Goal: Information Seeking & Learning: Find specific fact

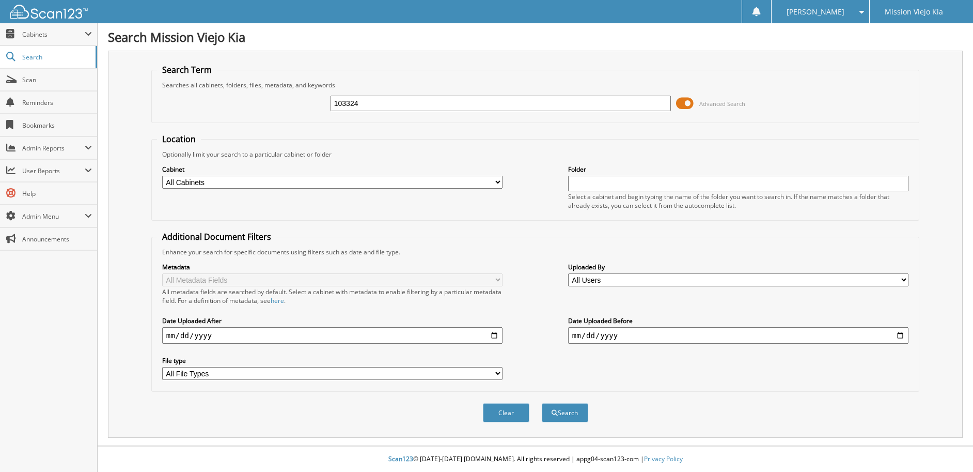
type input "103324"
click at [542, 403] on button "Search" at bounding box center [565, 412] width 47 height 19
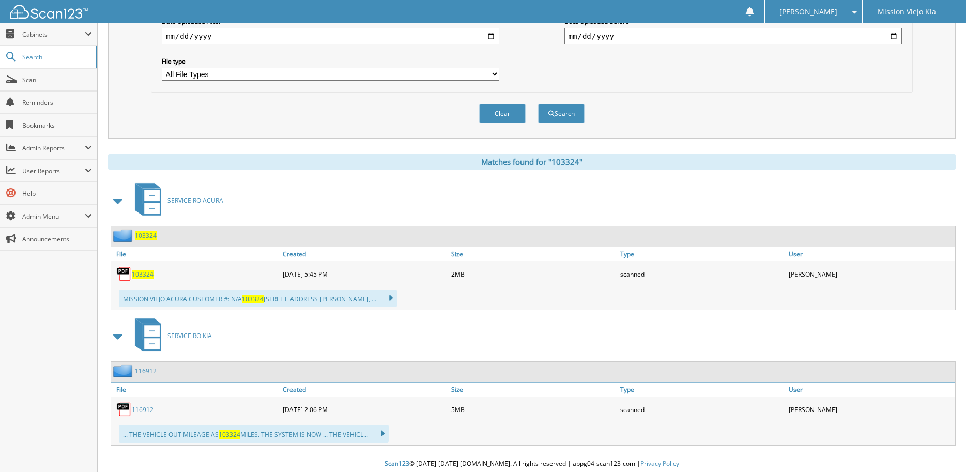
scroll to position [304, 0]
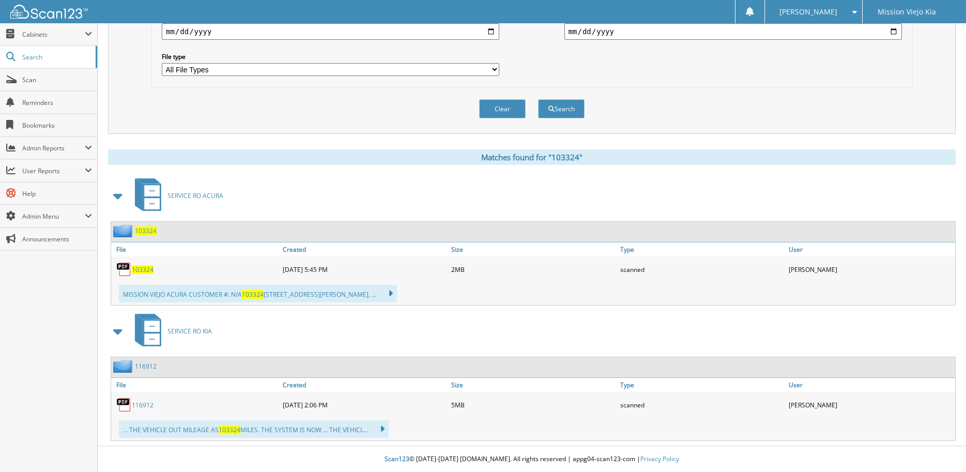
click at [143, 270] on span "103324" at bounding box center [143, 269] width 22 height 9
click at [146, 270] on span "103324" at bounding box center [143, 269] width 22 height 9
click at [123, 269] on img at bounding box center [124, 269] width 16 height 16
click at [144, 268] on span "103324" at bounding box center [143, 269] width 22 height 9
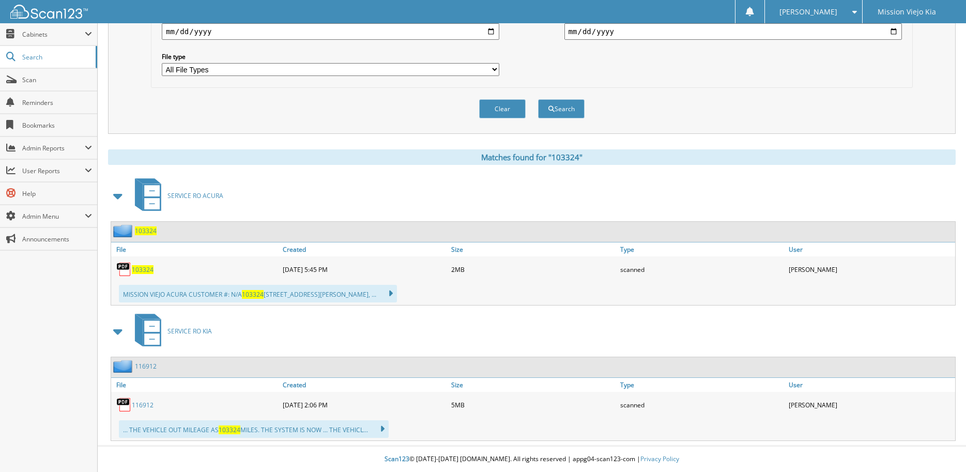
click at [144, 268] on span "103324" at bounding box center [143, 269] width 22 height 9
click at [143, 269] on span "103324" at bounding box center [143, 269] width 22 height 9
click at [141, 268] on span "103324" at bounding box center [143, 269] width 22 height 9
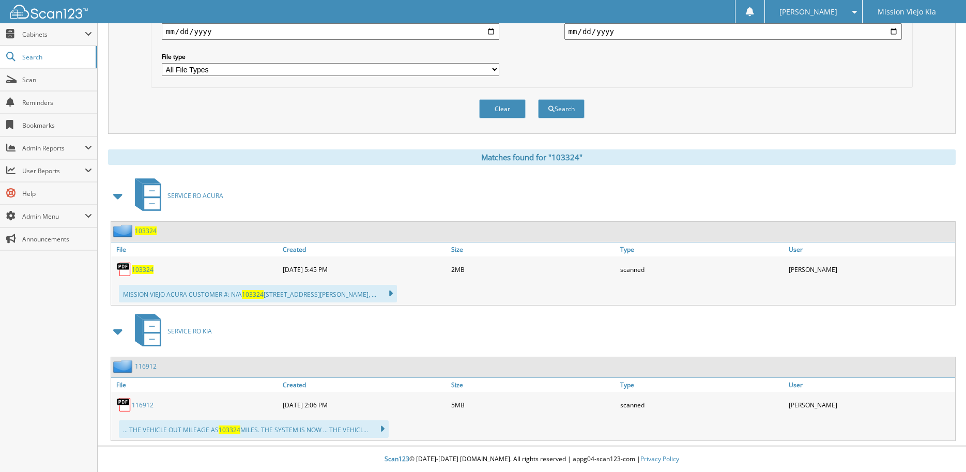
click at [121, 267] on img at bounding box center [124, 269] width 16 height 16
click at [120, 266] on img at bounding box center [124, 269] width 16 height 16
click at [123, 271] on img at bounding box center [124, 269] width 16 height 16
click at [124, 271] on img at bounding box center [124, 269] width 16 height 16
click at [125, 271] on img at bounding box center [124, 269] width 16 height 16
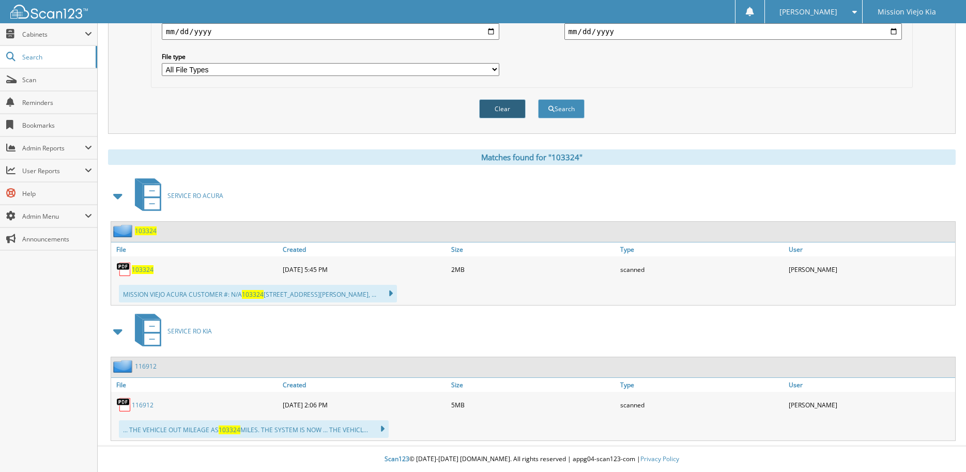
click at [512, 110] on button "Clear" at bounding box center [502, 108] width 47 height 19
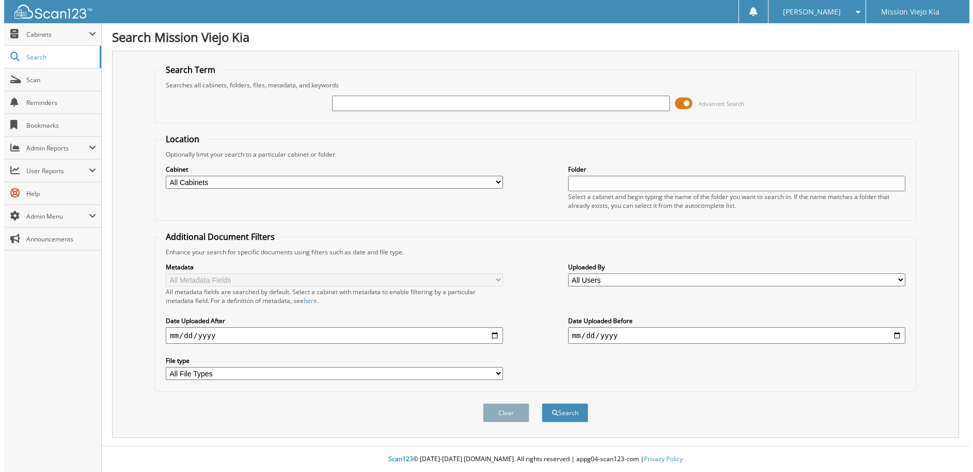
scroll to position [0, 0]
click at [388, 105] on input "text" at bounding box center [501, 104] width 340 height 16
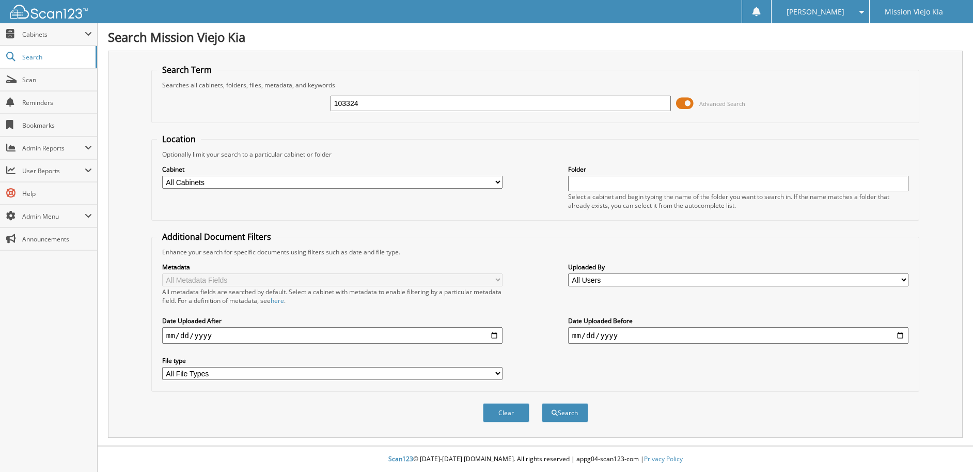
type input "103324"
click at [542, 403] on button "Search" at bounding box center [565, 412] width 47 height 19
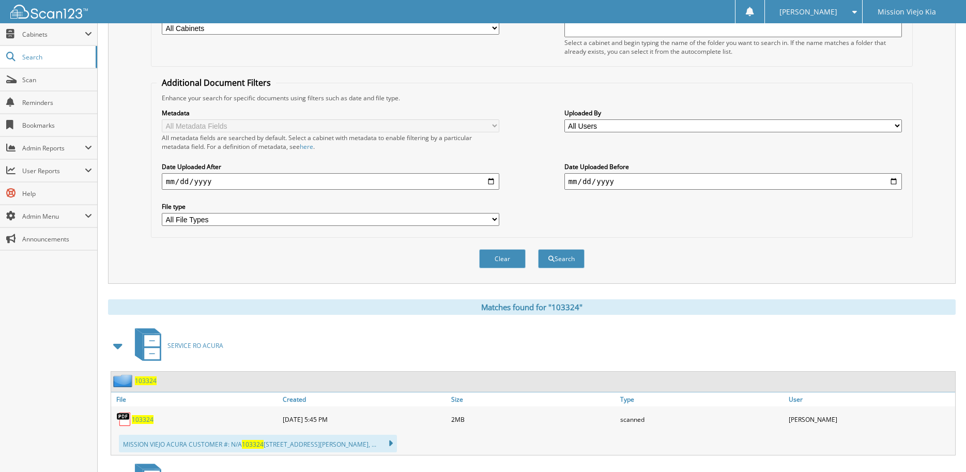
scroll to position [155, 0]
click at [146, 417] on span "103324" at bounding box center [143, 418] width 22 height 9
click at [147, 381] on span "103324" at bounding box center [146, 379] width 22 height 9
